Goal: Transaction & Acquisition: Purchase product/service

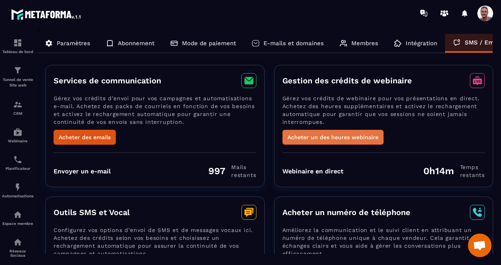
click at [329, 132] on button "Acheter un des heures webinaire" at bounding box center [332, 137] width 101 height 15
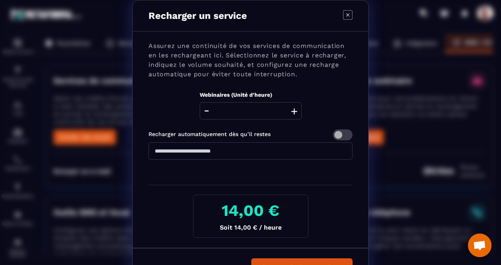
click at [292, 112] on button "+" at bounding box center [293, 110] width 11 height 17
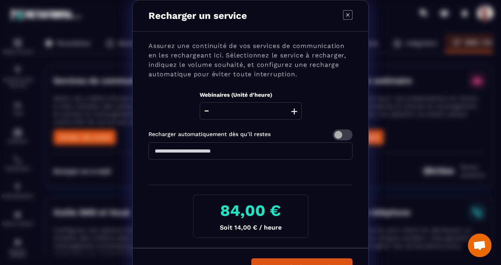
click at [292, 112] on button "+" at bounding box center [293, 110] width 11 height 17
click at [173, 177] on div "Modal window" at bounding box center [250, 181] width 204 height 10
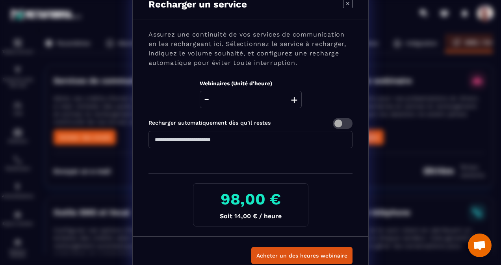
scroll to position [22, 0]
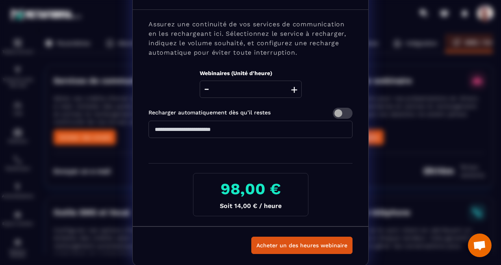
click at [294, 88] on button "+" at bounding box center [293, 89] width 11 height 17
type input "*"
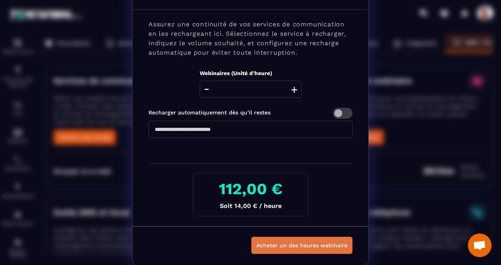
click at [280, 248] on button "Acheter un des heures webinaire" at bounding box center [301, 245] width 101 height 17
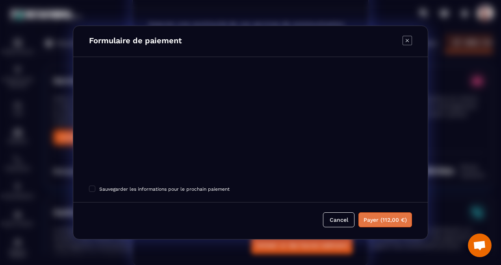
click at [386, 220] on button "Payer (112,00 €)" at bounding box center [385, 219] width 54 height 15
